Goal: Obtain resource: Obtain resource

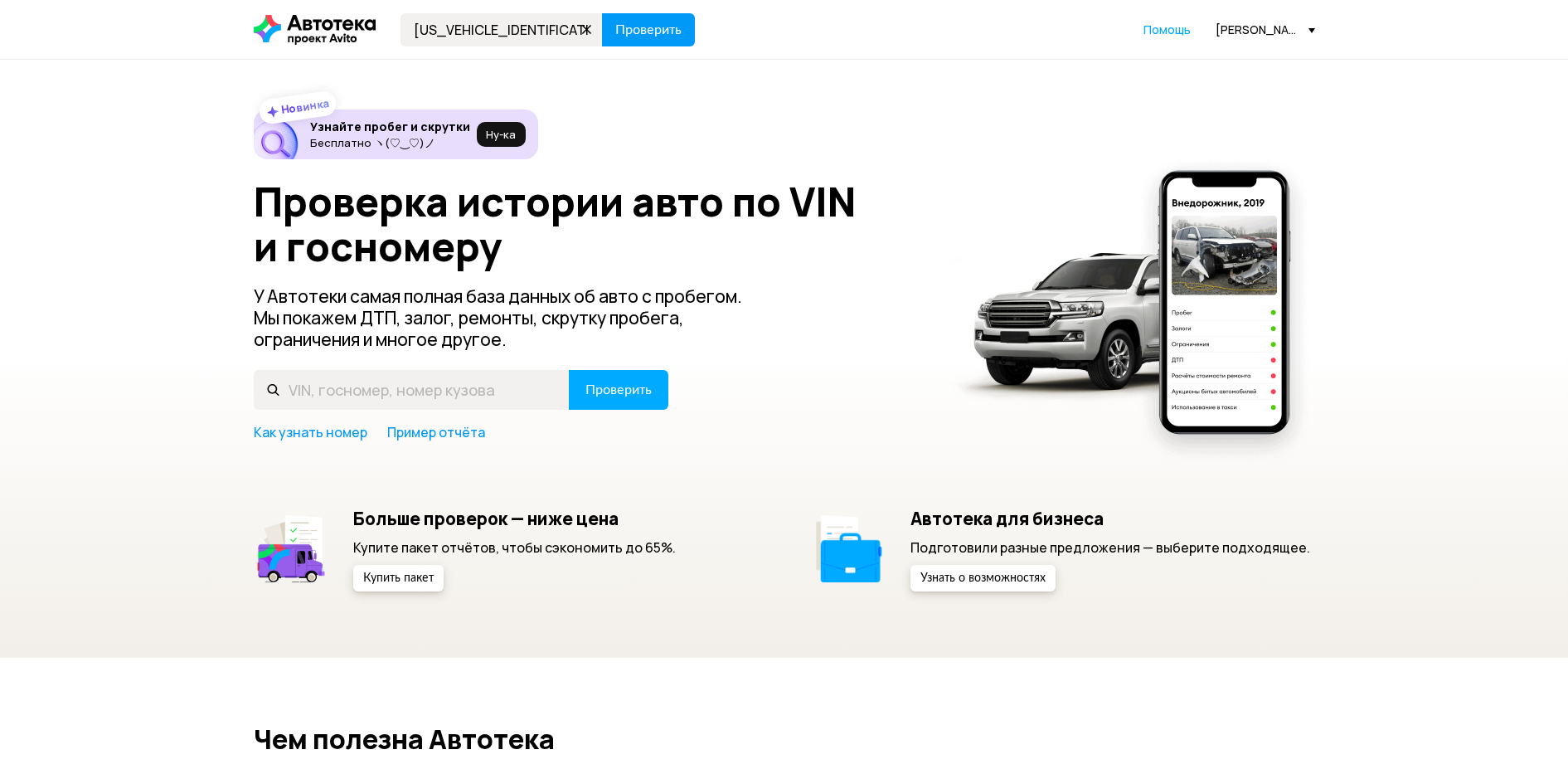
type input "[US_VEHICLE_IDENTIFICATION_NUMBER]"
click at [636, 43] on button "Проверить" at bounding box center [648, 29] width 93 height 33
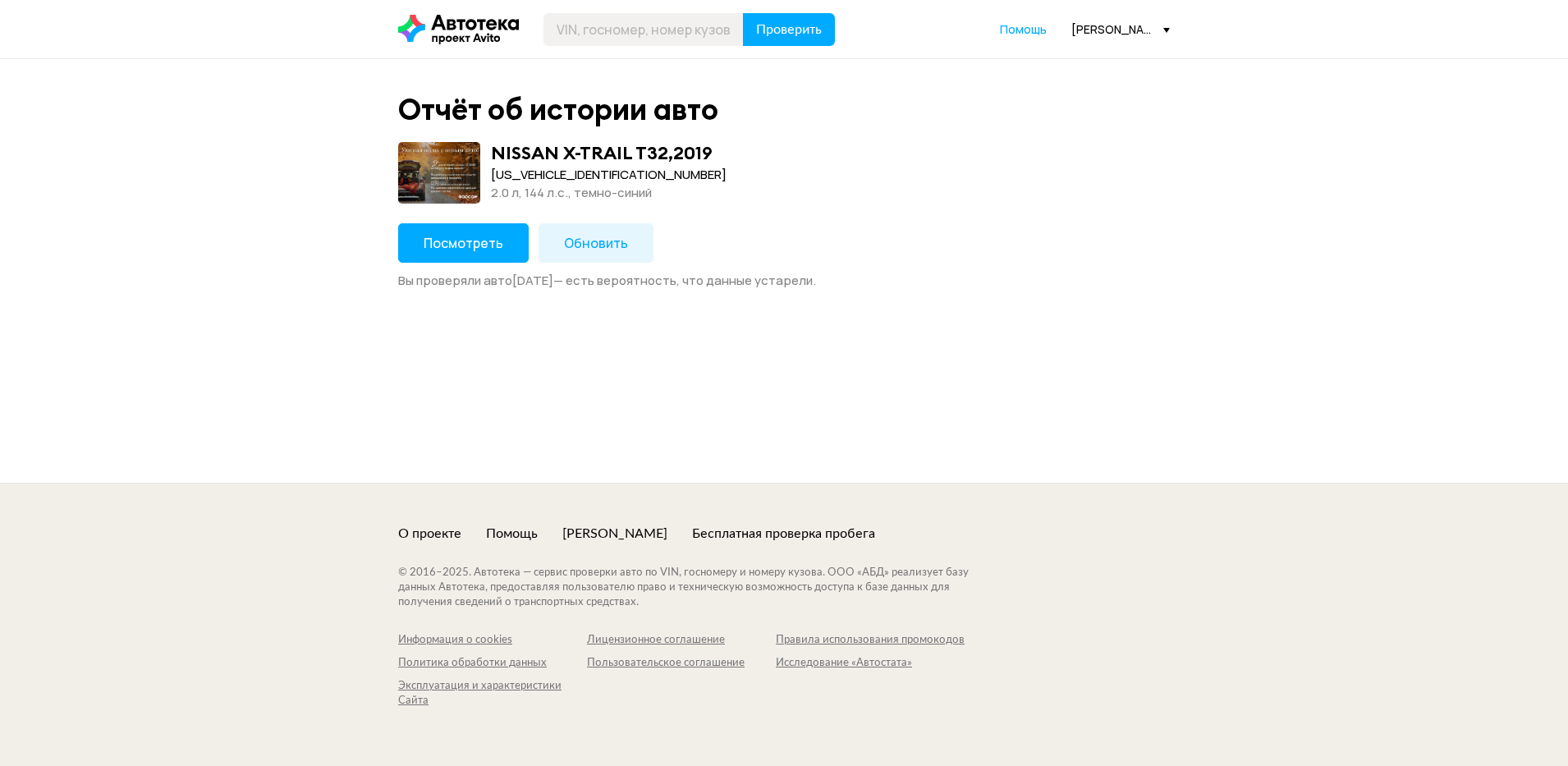
click at [477, 237] on span "Посмотреть" at bounding box center [463, 243] width 79 height 18
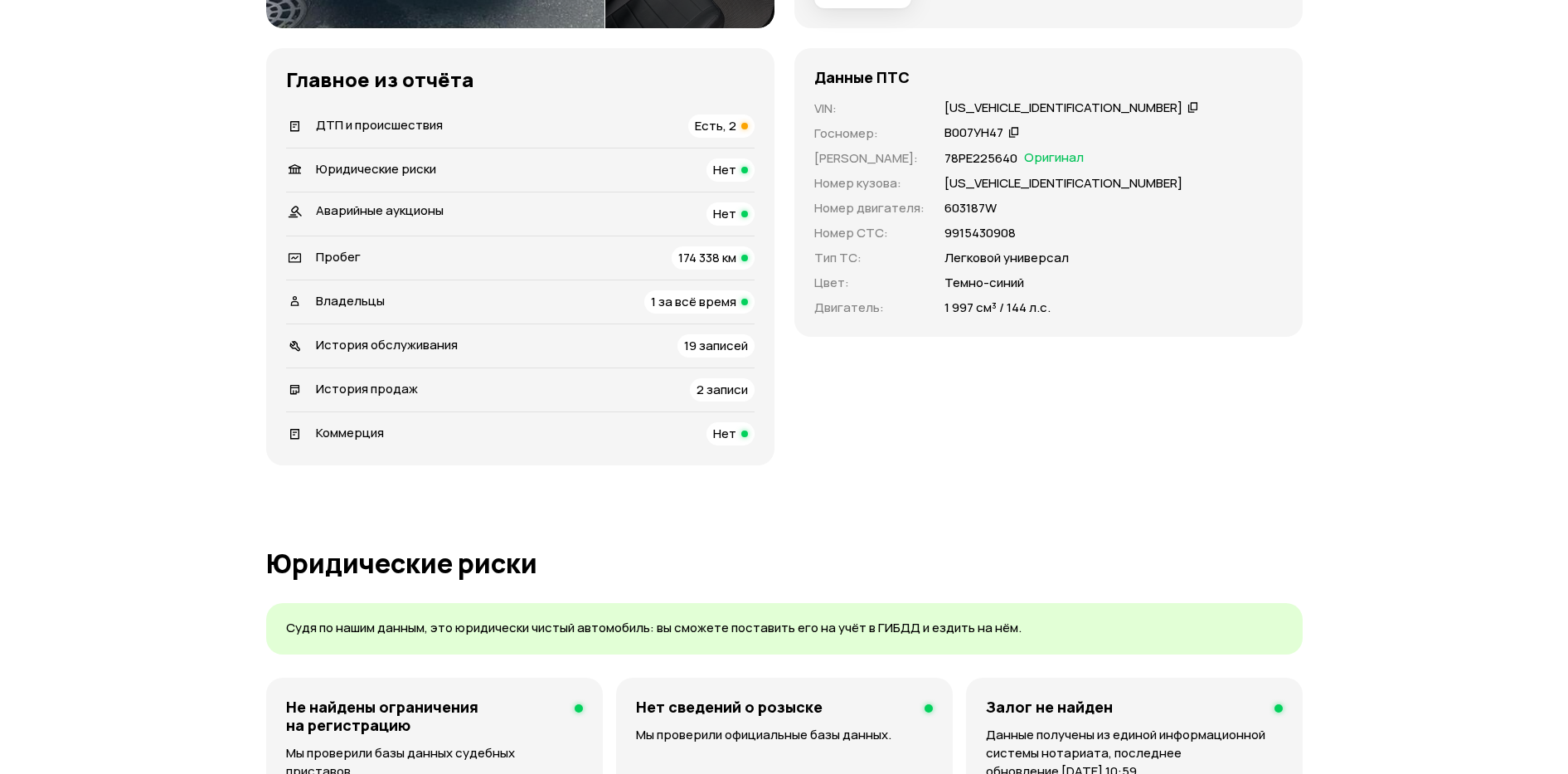
click at [395, 130] on span "ДТП и происшествия" at bounding box center [379, 124] width 127 height 17
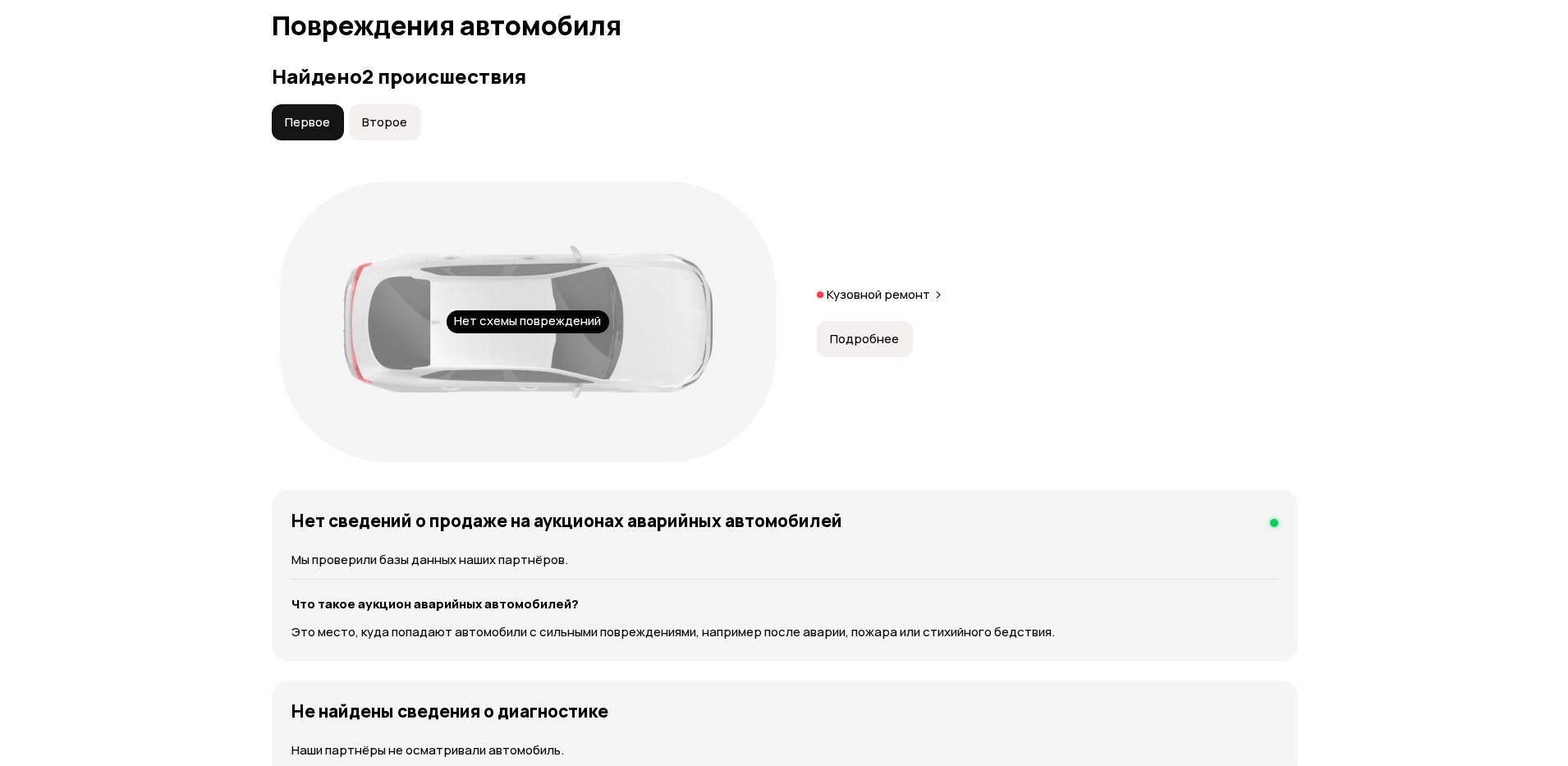
scroll to position [1701, 0]
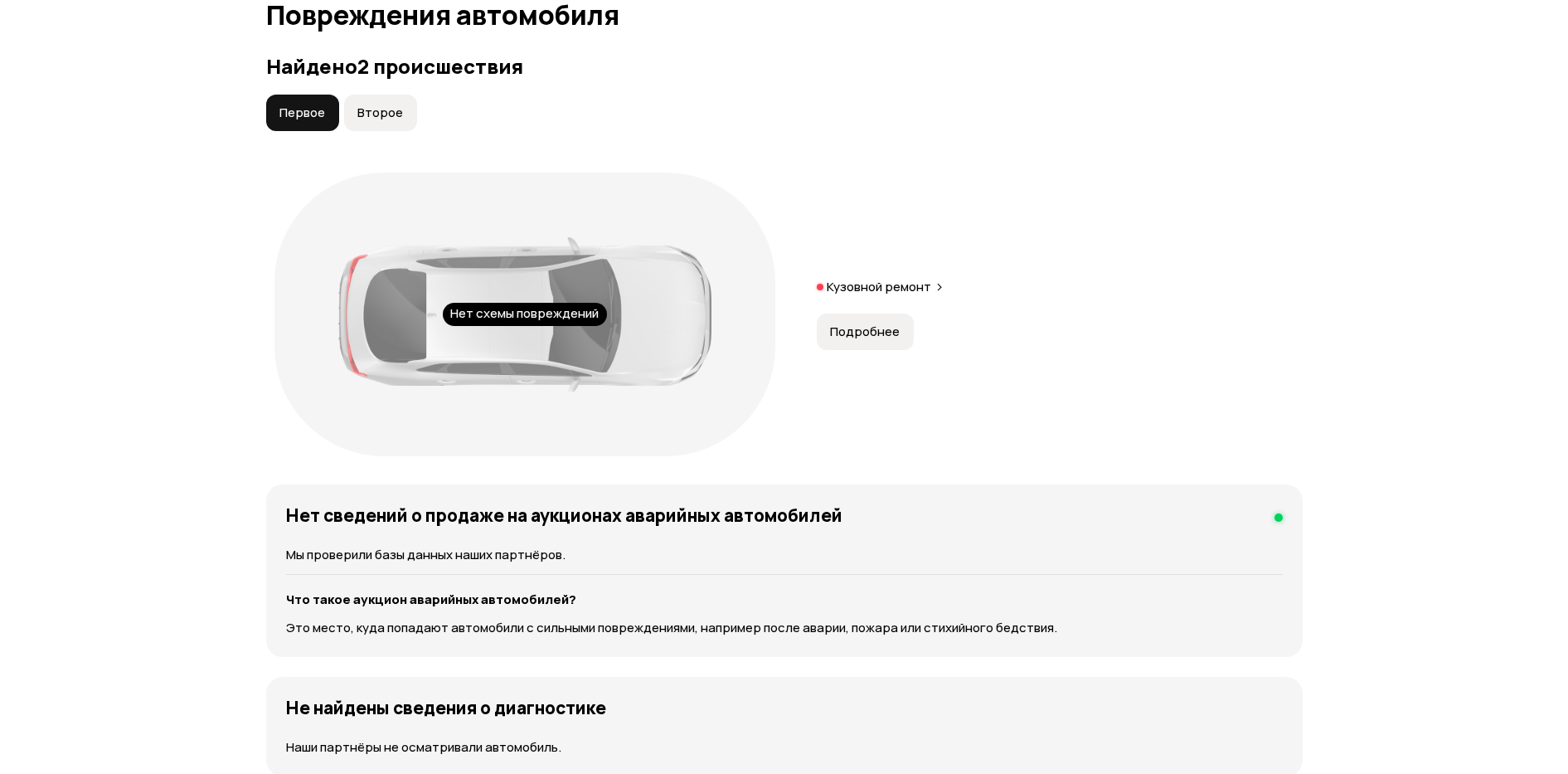
click at [869, 333] on span "Подробнее" at bounding box center [864, 332] width 70 height 16
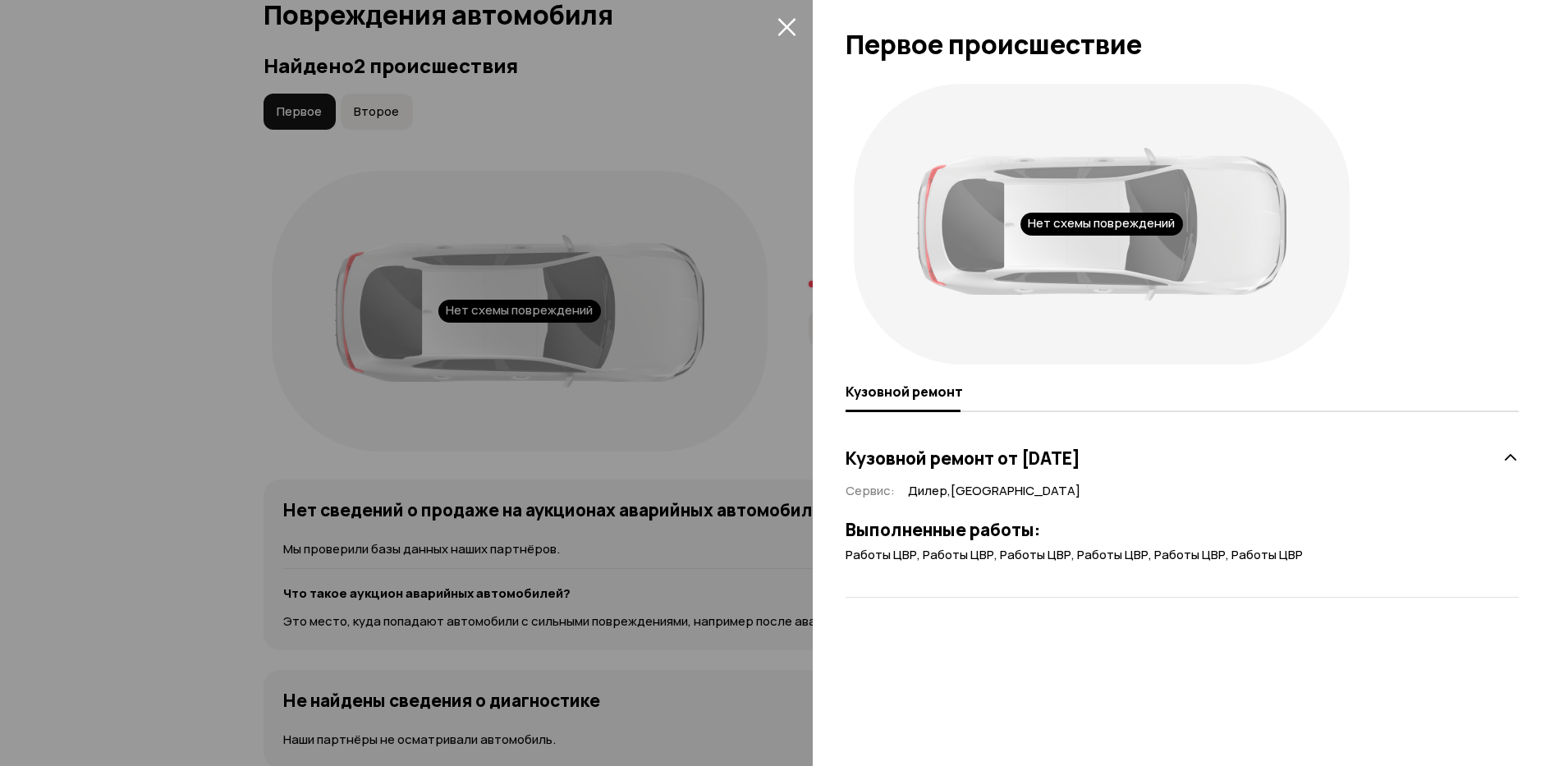
click at [751, 110] on div at bounding box center [784, 383] width 1568 height 766
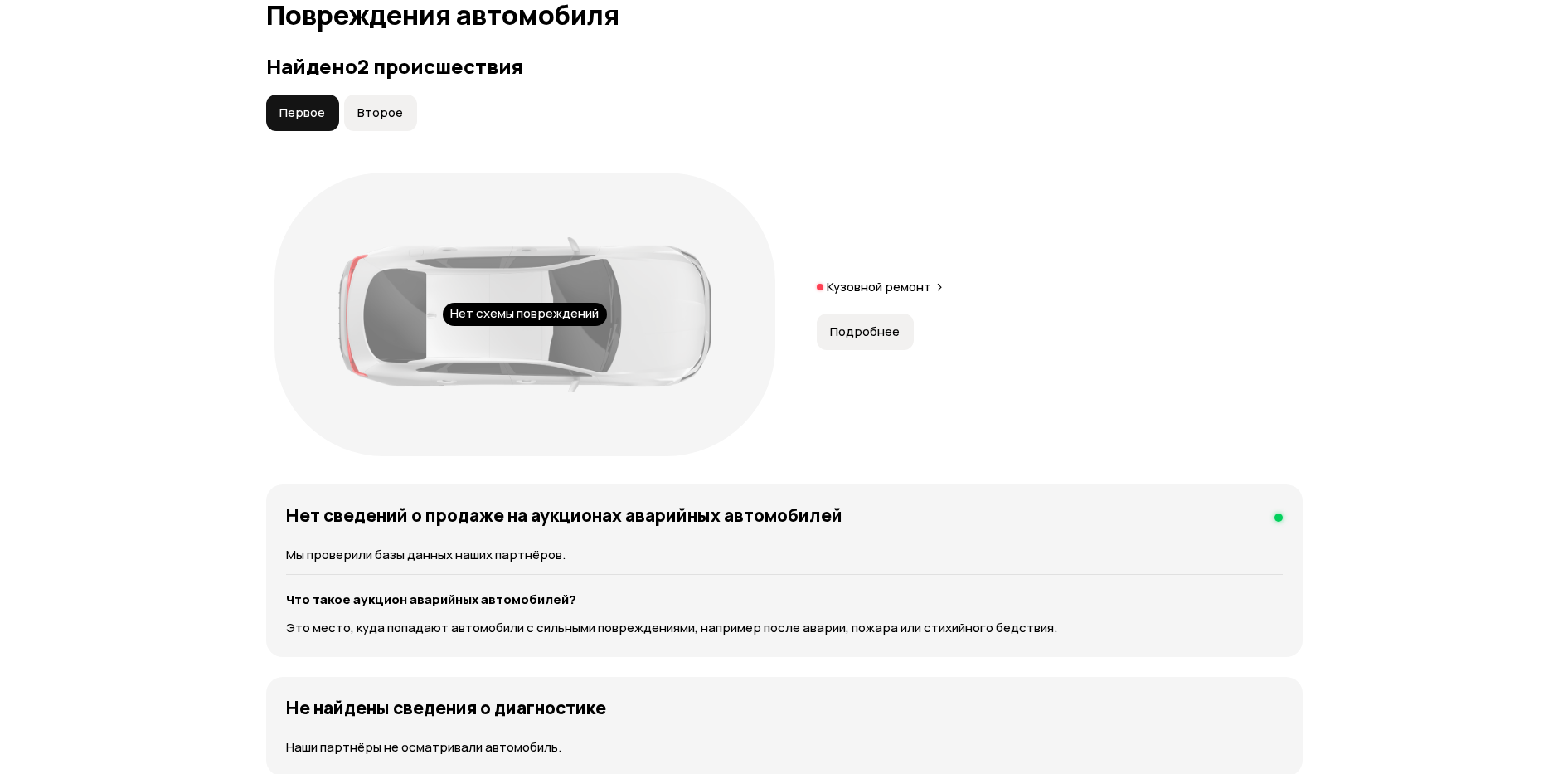
click at [373, 115] on span "Второе" at bounding box center [380, 112] width 46 height 16
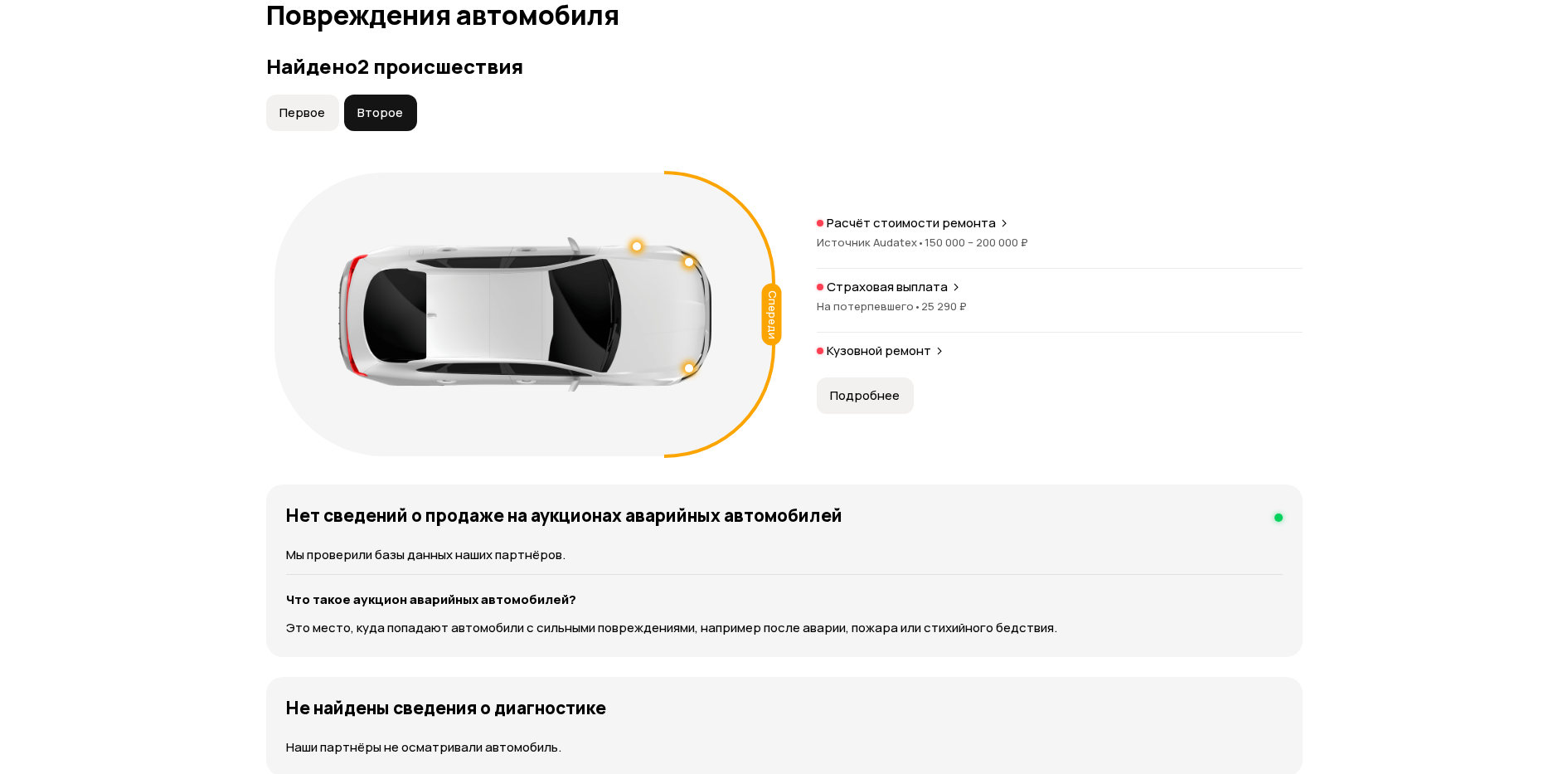
click at [844, 393] on span "Подробнее" at bounding box center [864, 396] width 70 height 16
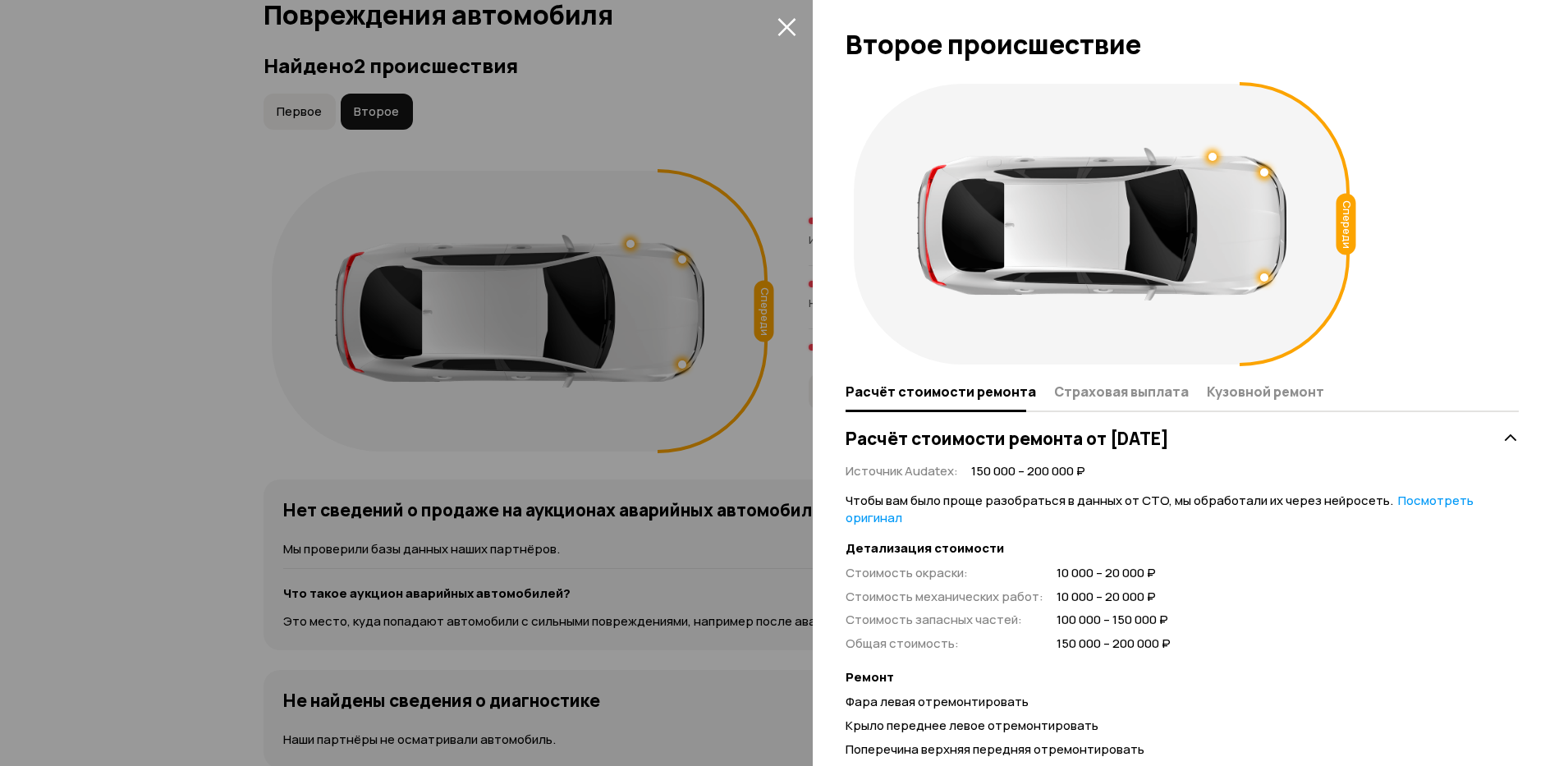
click at [756, 92] on div at bounding box center [784, 383] width 1568 height 766
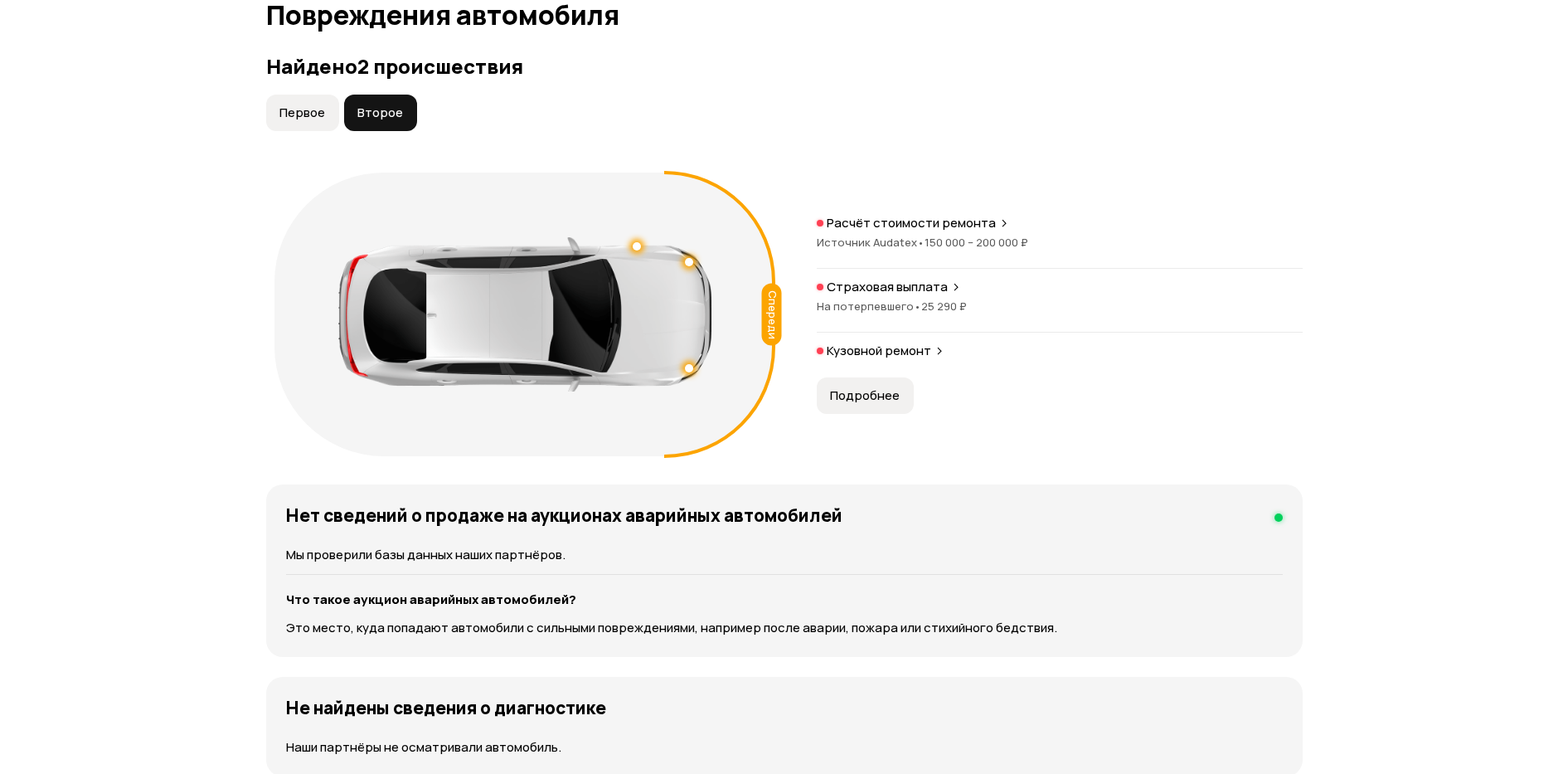
click at [849, 390] on span "Подробнее" at bounding box center [864, 396] width 70 height 16
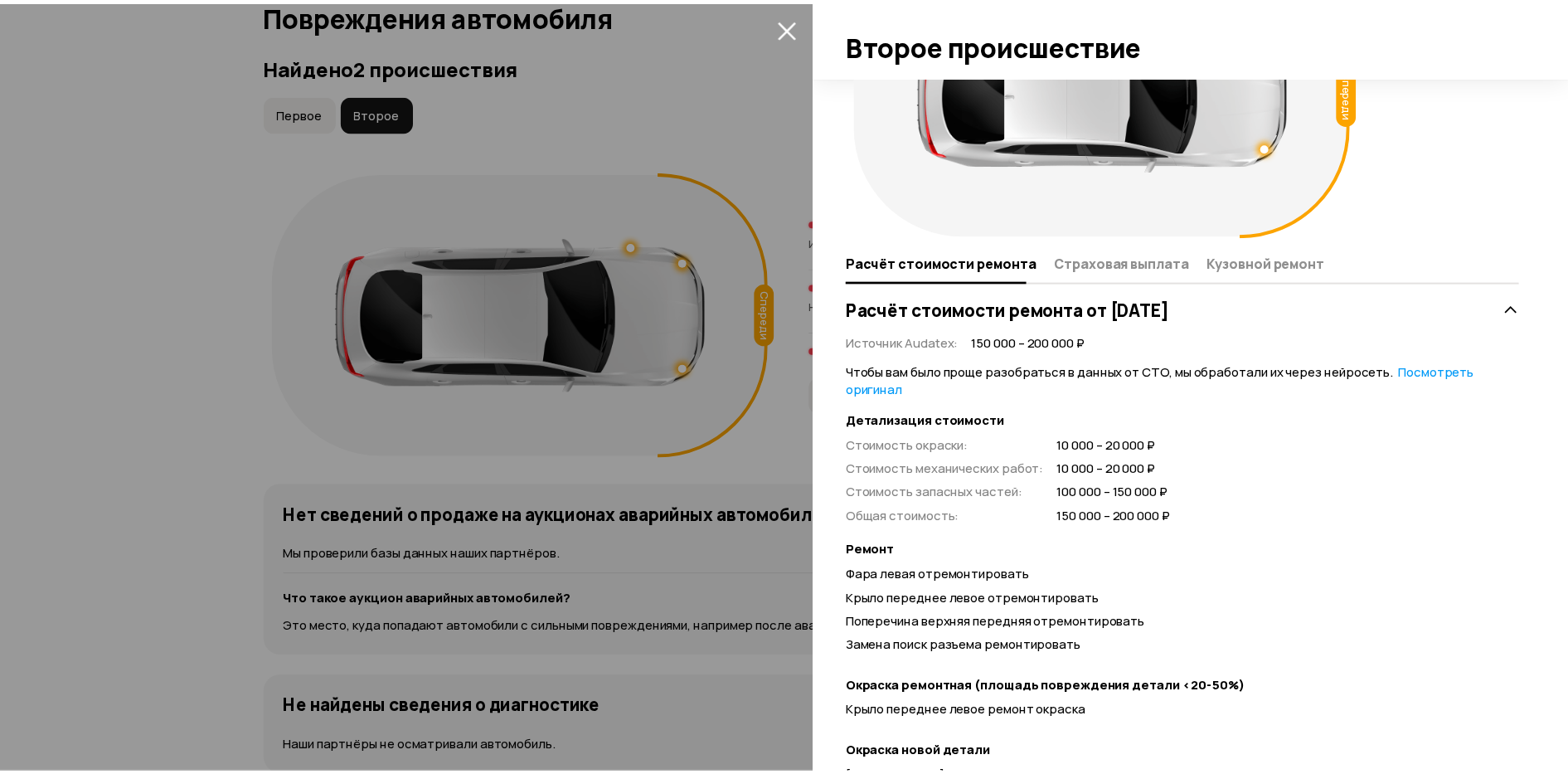
scroll to position [518, 0]
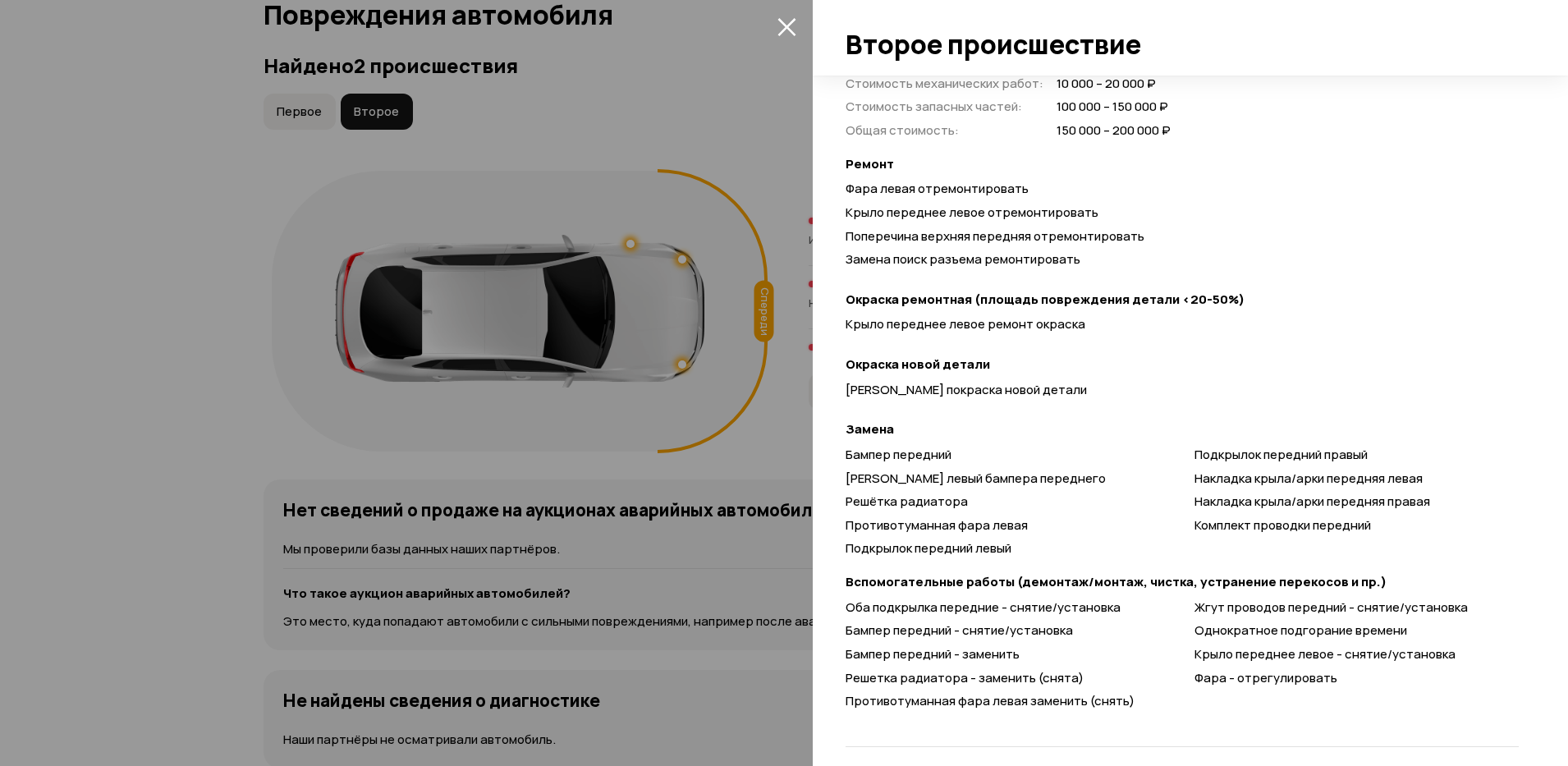
click at [755, 131] on div at bounding box center [784, 383] width 1568 height 766
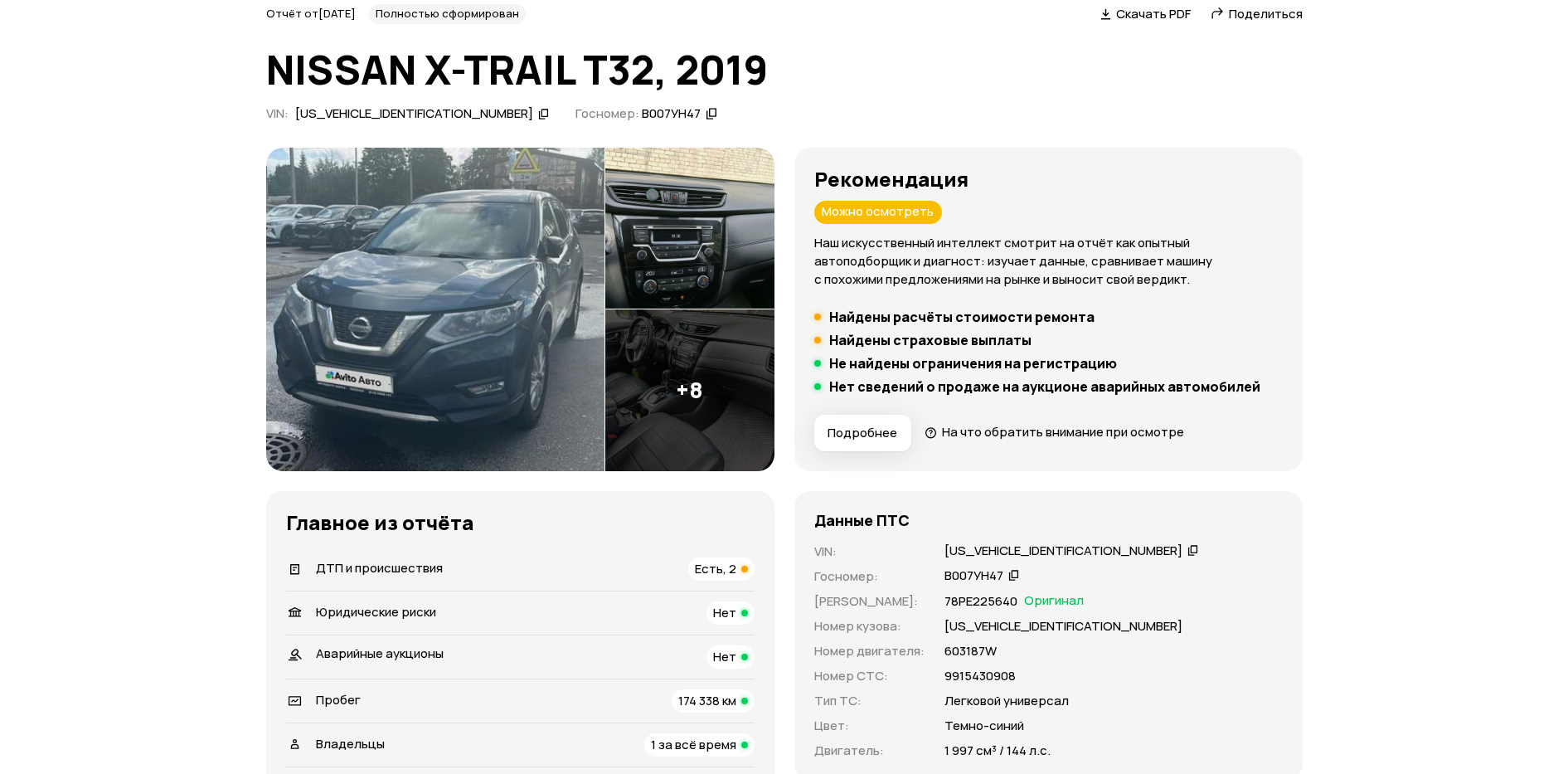
scroll to position [0, 0]
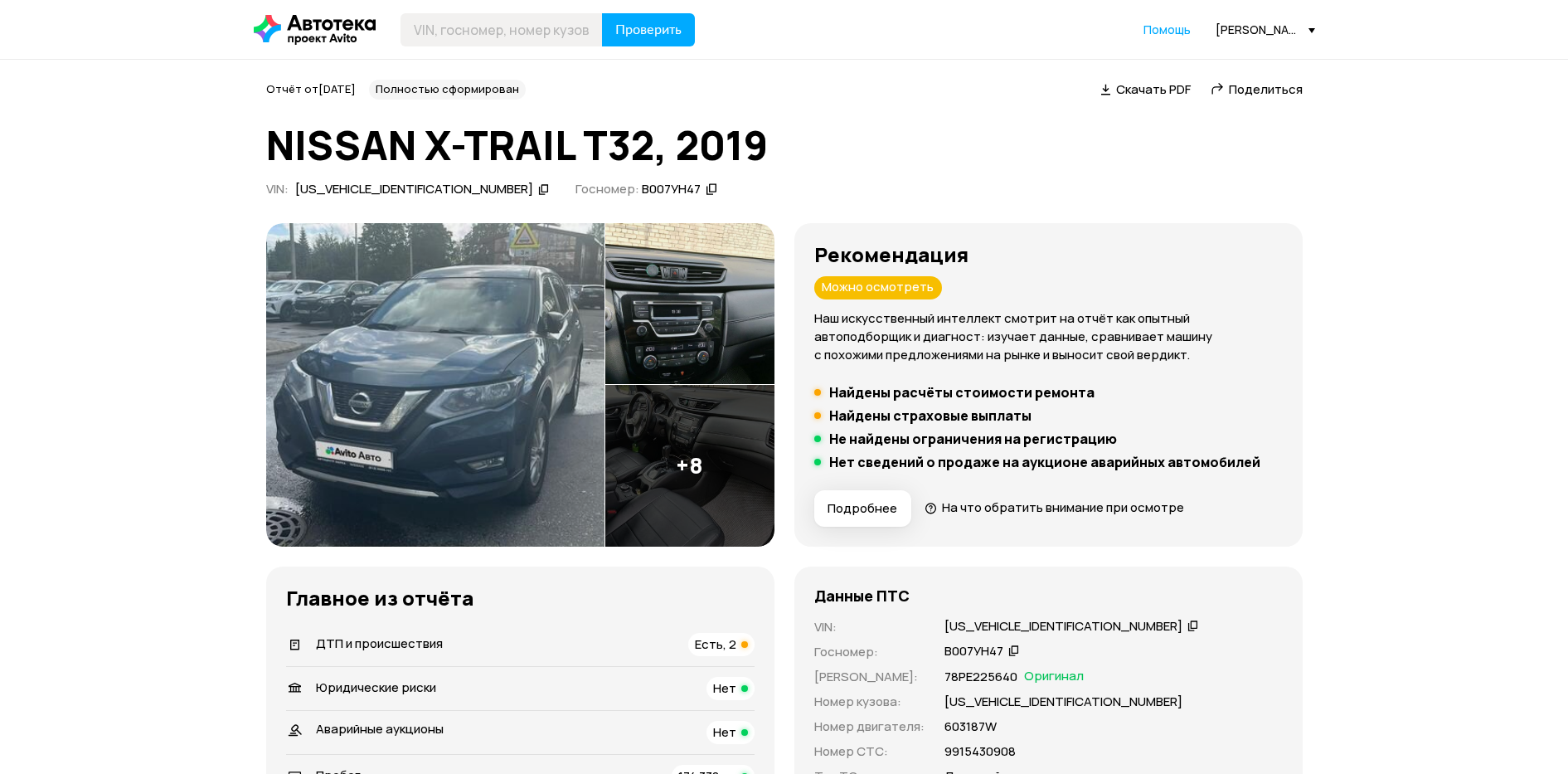
click at [1135, 89] on span "Скачать PDF" at bounding box center [1154, 89] width 74 height 17
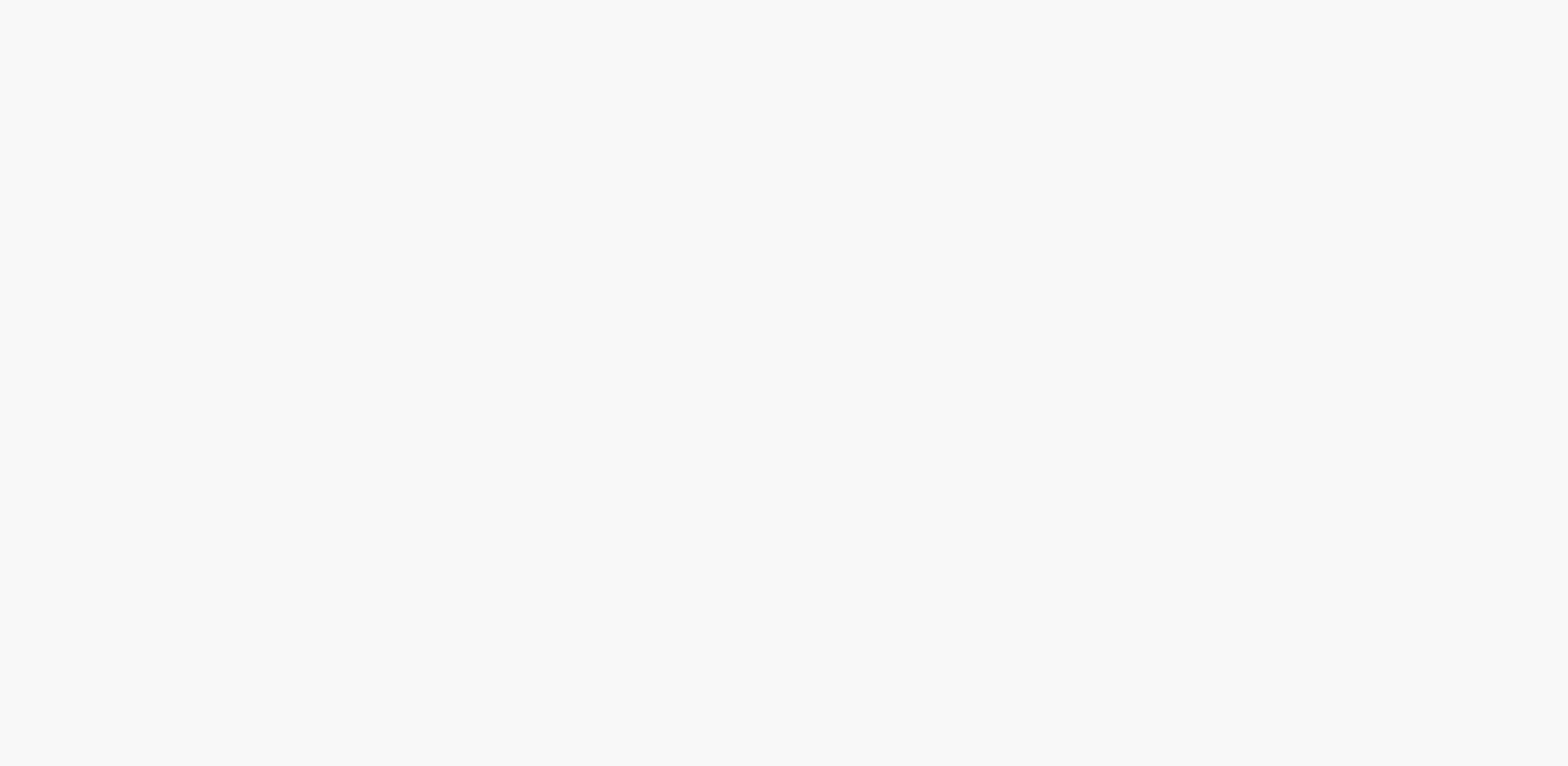
click at [908, 0] on html at bounding box center [784, 0] width 1568 height 0
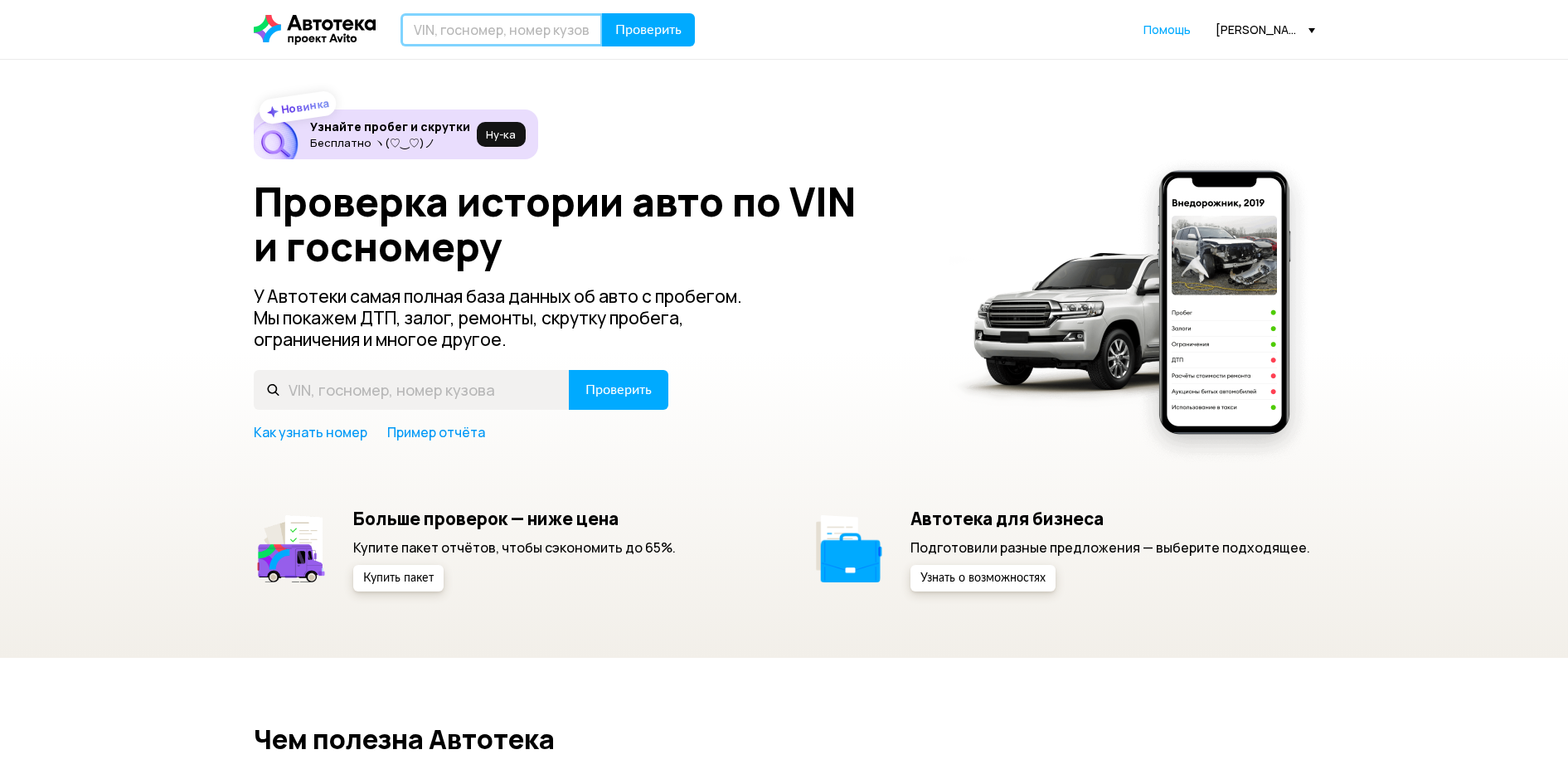
click at [509, 15] on input "text" at bounding box center [502, 29] width 202 height 33
paste input "[US_VEHICLE_IDENTIFICATION_NUMBER]"
type input "[US_VEHICLE_IDENTIFICATION_NUMBER]"
click at [645, 29] on span "Проверить" at bounding box center [648, 29] width 66 height 13
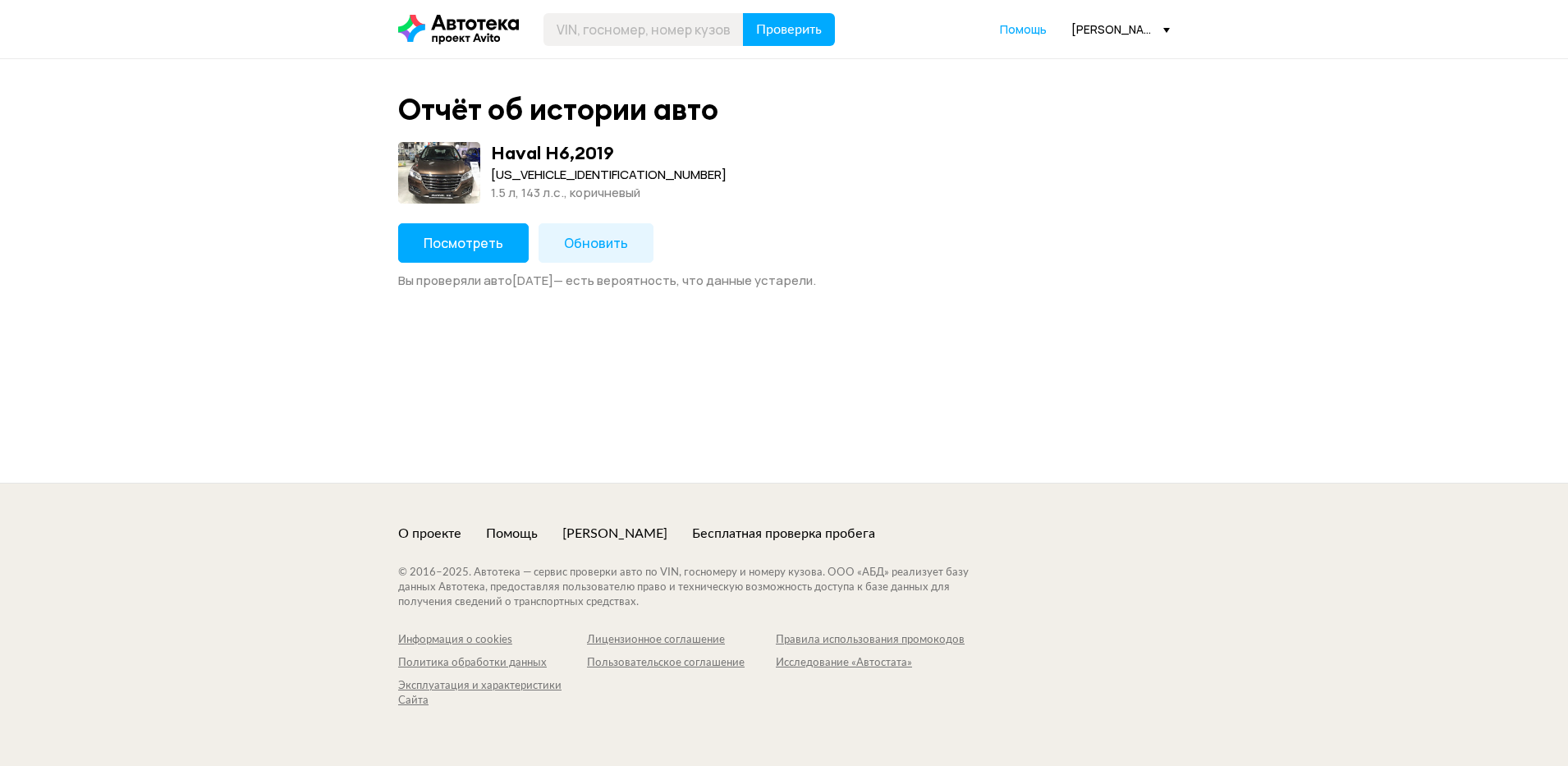
click at [473, 245] on span "Посмотреть" at bounding box center [463, 243] width 79 height 18
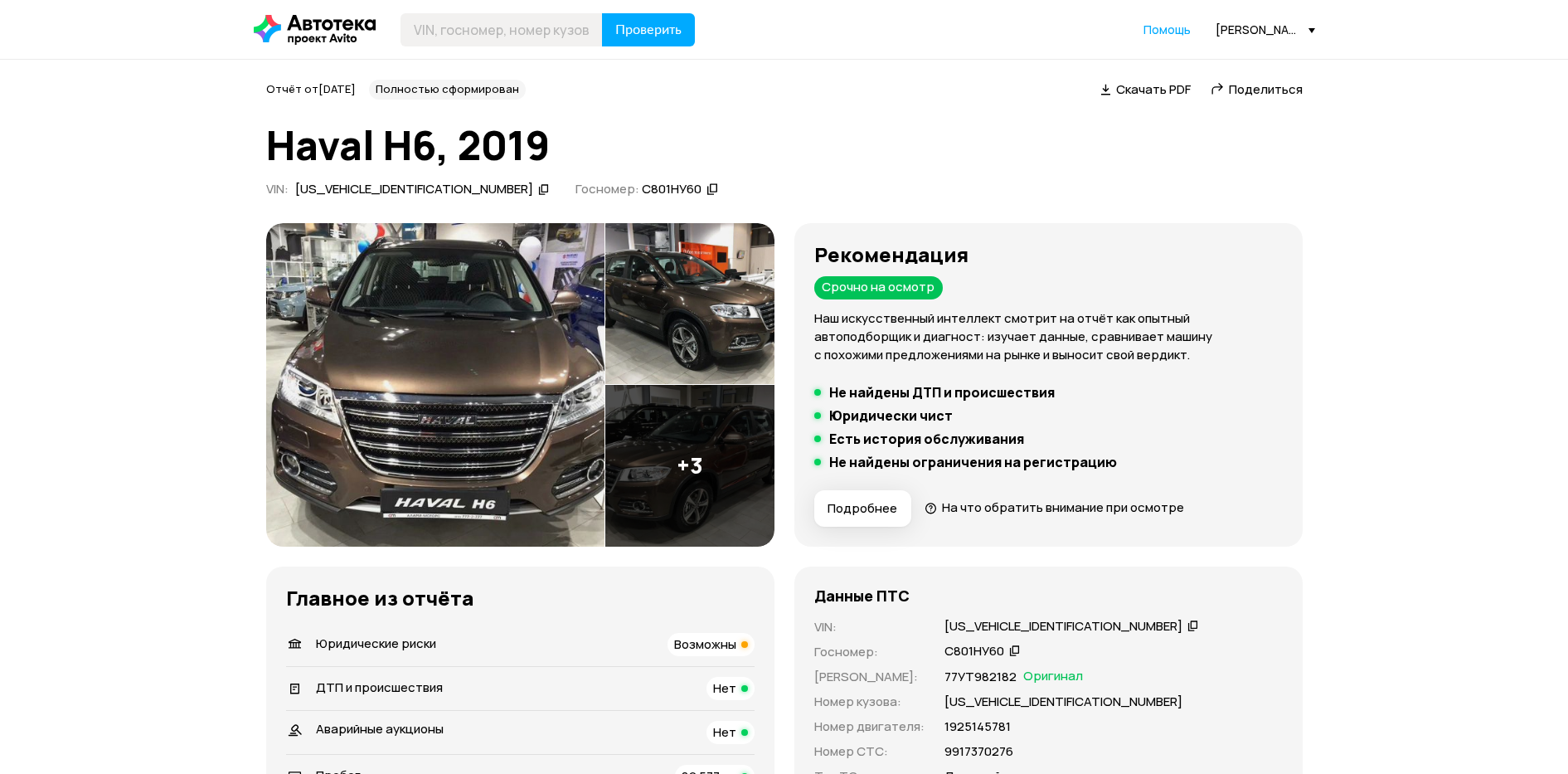
click at [1165, 94] on span "Скачать PDF" at bounding box center [1154, 89] width 74 height 17
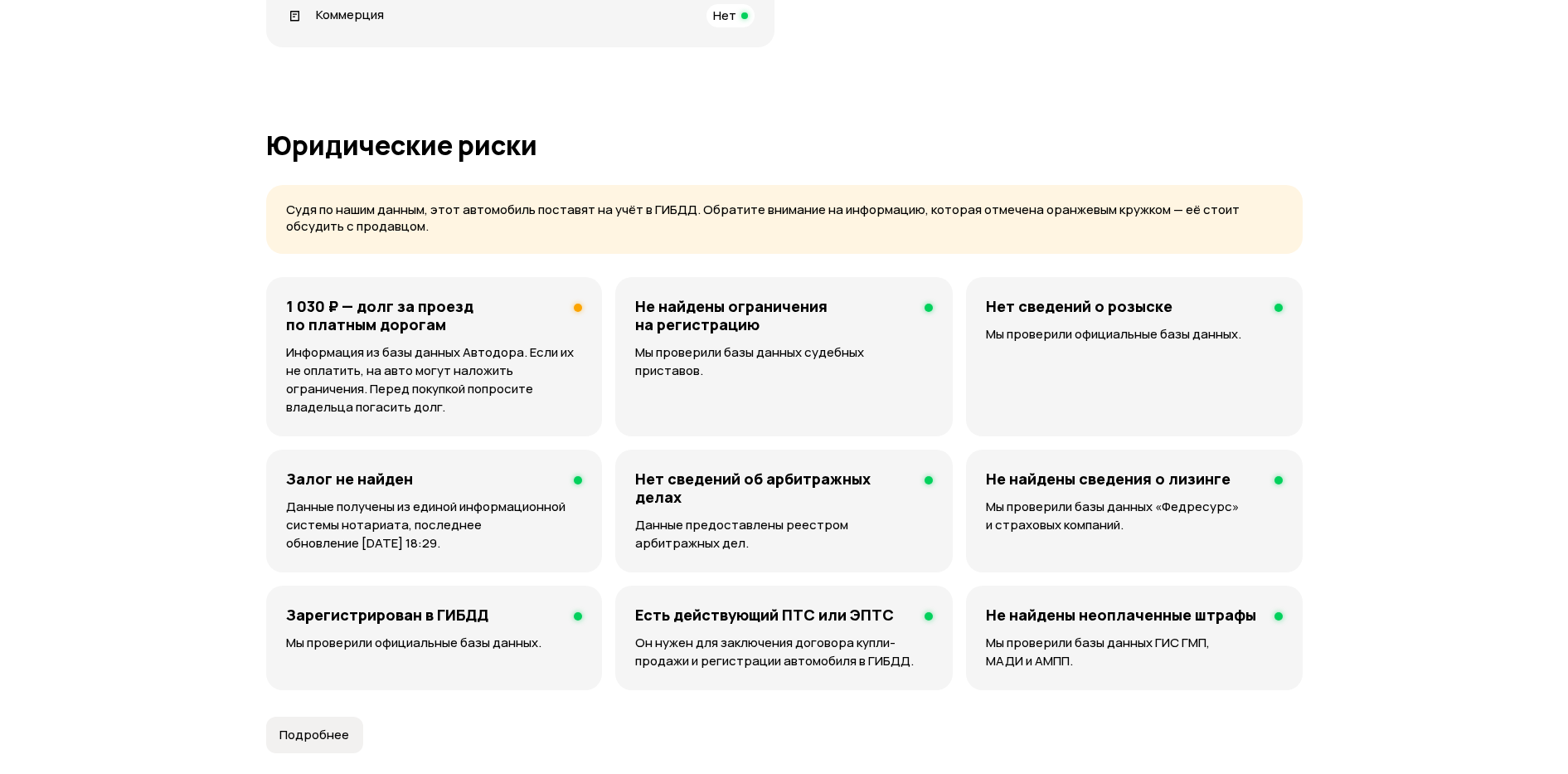
scroll to position [934, 0]
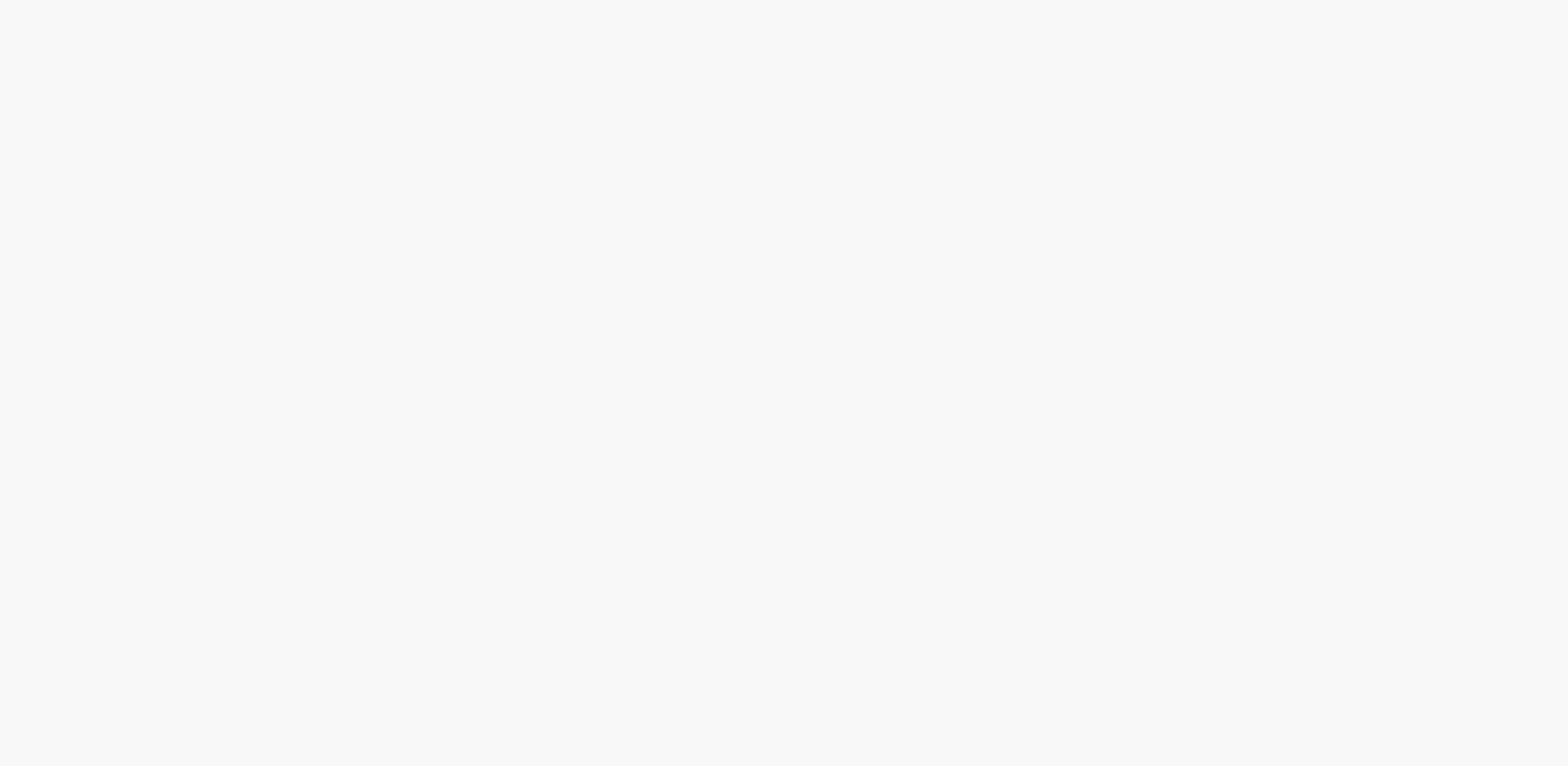
click at [773, 0] on html at bounding box center [784, 0] width 1568 height 0
